Goal: Task Accomplishment & Management: Use online tool/utility

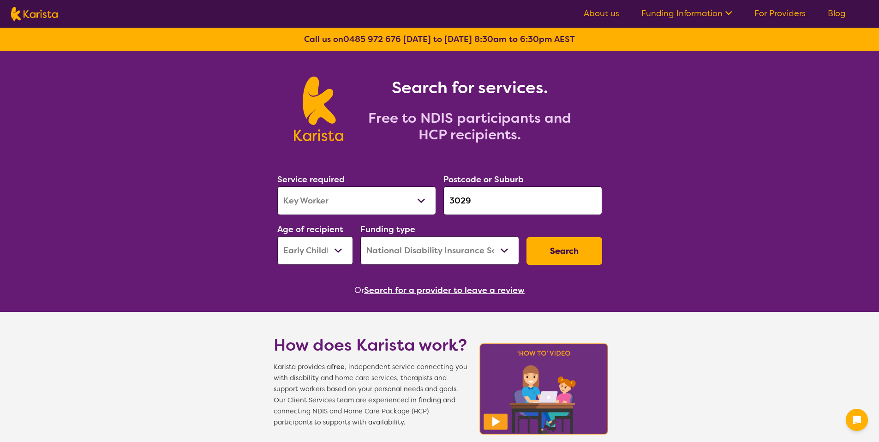
select select "Key Worker"
select select "EC"
select select "NDIS"
select select "Key Worker"
select select "EC"
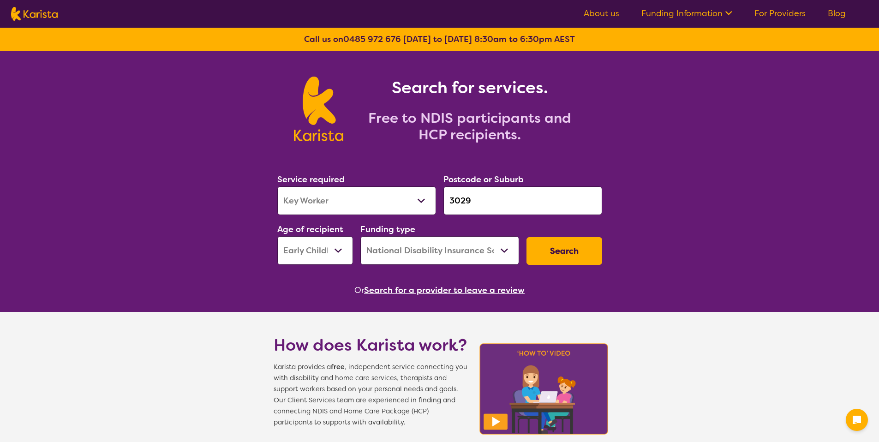
select select "NDIS"
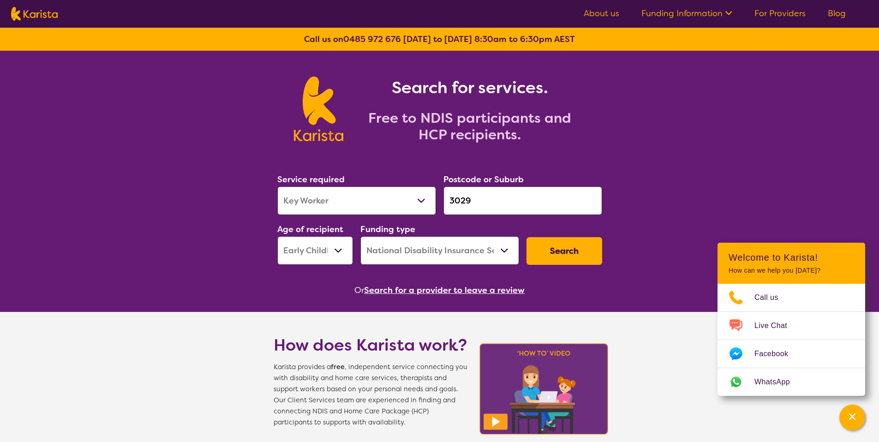
click at [531, 250] on button "Search" at bounding box center [565, 251] width 76 height 28
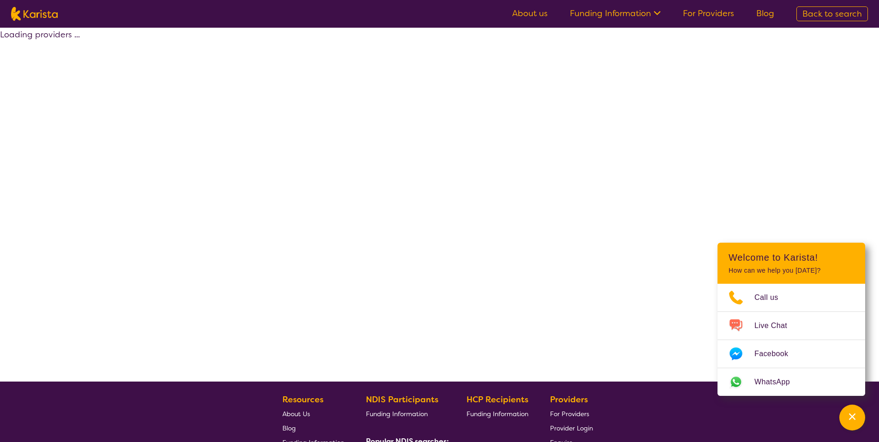
select select "by_score"
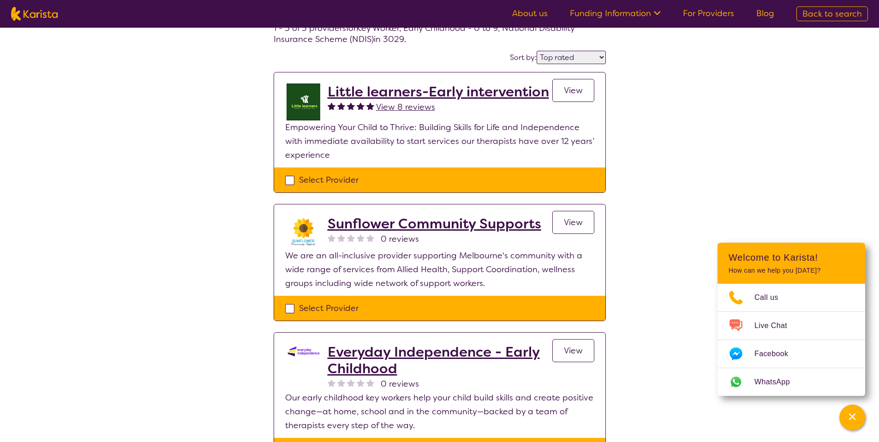
scroll to position [334, 0]
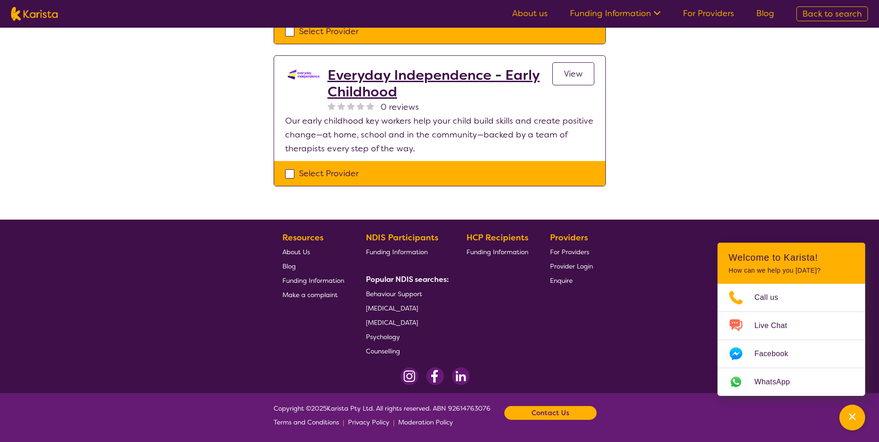
select select "Key Worker"
select select "EC"
select select "NDIS"
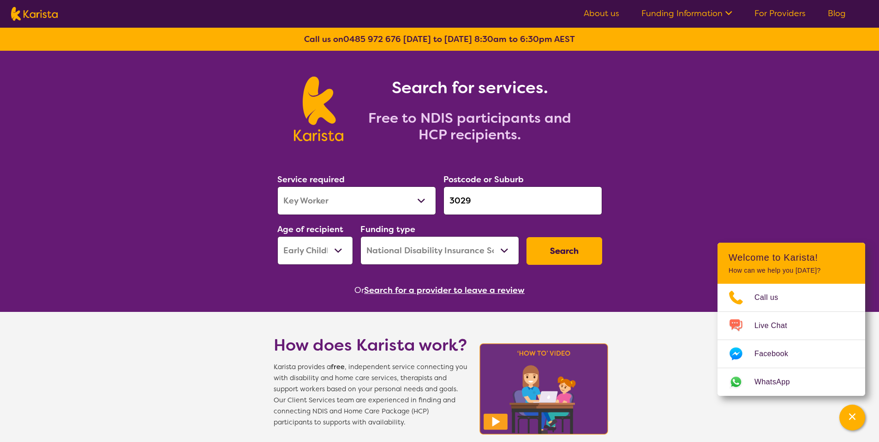
click at [712, 64] on div "Search for services. Free to NDIS participants and HCP recipients." at bounding box center [439, 99] width 879 height 96
